Goal: Book appointment/travel/reservation

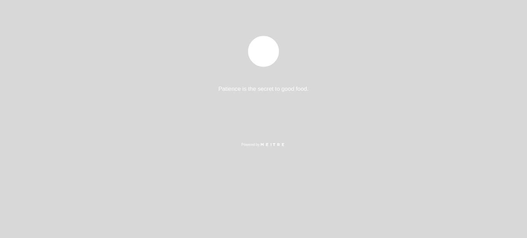
select select "es"
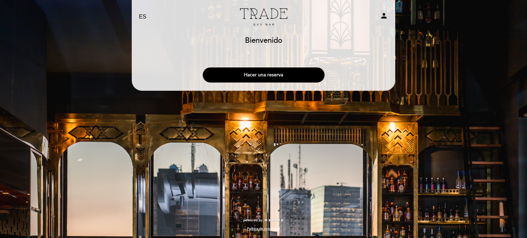
click at [285, 74] on button "Hacer una reserva" at bounding box center [264, 75] width 122 height 15
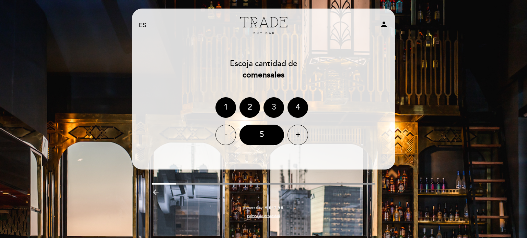
click at [273, 107] on div "3" at bounding box center [273, 107] width 21 height 21
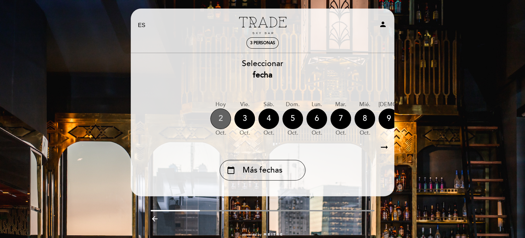
click at [223, 118] on div "2" at bounding box center [220, 119] width 21 height 21
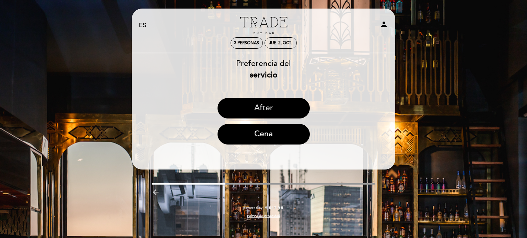
click at [258, 107] on button "After" at bounding box center [263, 108] width 92 height 21
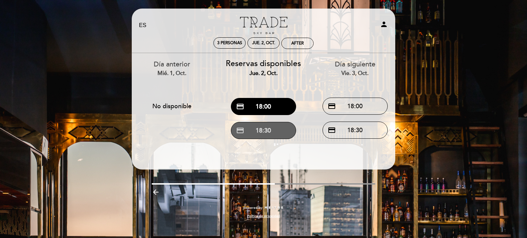
click at [265, 131] on button "credit_card 18:30" at bounding box center [263, 130] width 65 height 17
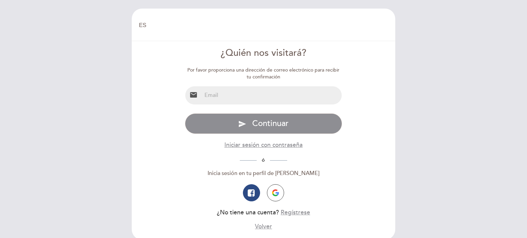
select select "es"
click at [248, 97] on input "email" at bounding box center [272, 95] width 140 height 18
type input "[PERSON_NAME][EMAIL_ADDRESS][DOMAIN_NAME]"
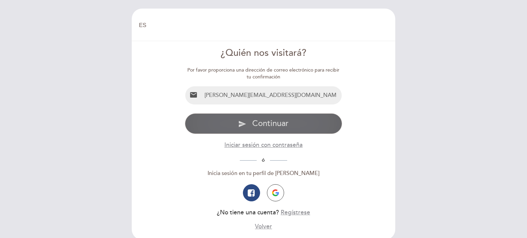
click at [272, 121] on span "Continuar" at bounding box center [270, 124] width 36 height 10
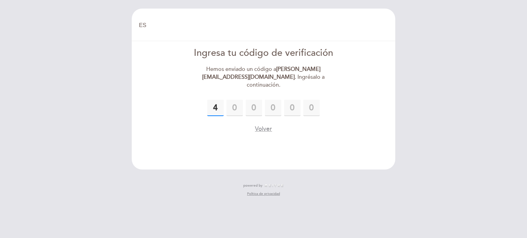
type input "4"
type input "0"
type input "1"
type input "4"
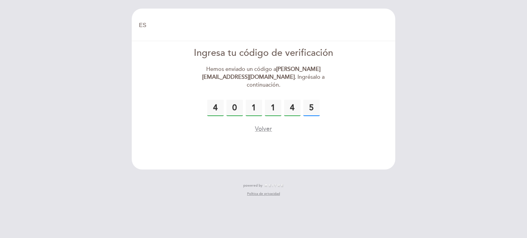
type input "5"
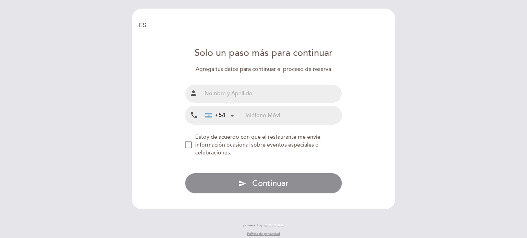
click at [245, 97] on input "text" at bounding box center [272, 94] width 140 height 18
type input "[PERSON_NAME]"
drag, startPoint x: 188, startPoint y: 143, endPoint x: 194, endPoint y: 141, distance: 6.1
click at [188, 143] on div "NEW_MODAL_AGREE_RESTAURANT_SEND_OCCASIONAL_INFO" at bounding box center [188, 145] width 7 height 7
click at [253, 115] on input "tel" at bounding box center [292, 115] width 97 height 18
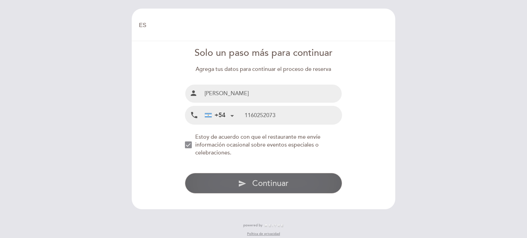
type input "1160252073"
click at [276, 180] on span "Continuar" at bounding box center [270, 184] width 36 height 10
